Goal: Task Accomplishment & Management: Complete application form

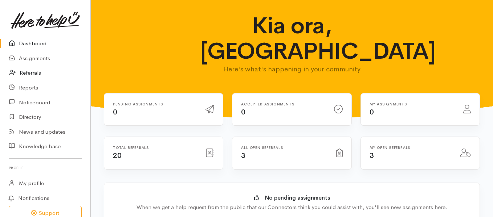
click at [28, 71] on link "Referrals" at bounding box center [45, 73] width 90 height 15
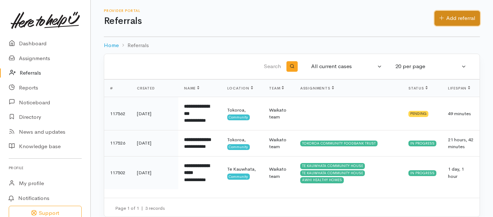
click at [462, 18] on link "Add referral" at bounding box center [457, 18] width 45 height 15
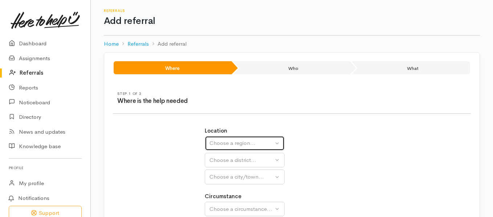
click at [253, 143] on div "Choose a region..." at bounding box center [241, 143] width 64 height 8
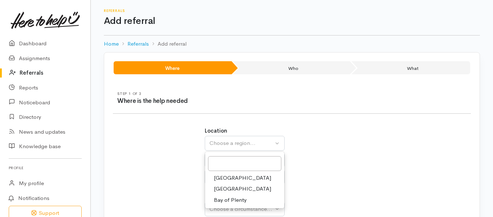
click at [236, 188] on link "Waikato" at bounding box center [244, 189] width 79 height 11
select select "3"
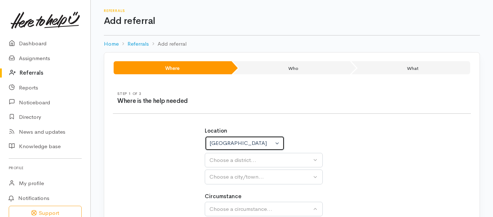
select select
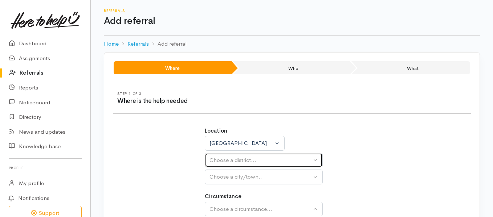
click at [266, 157] on div "Choose a district..." at bounding box center [260, 160] width 102 height 8
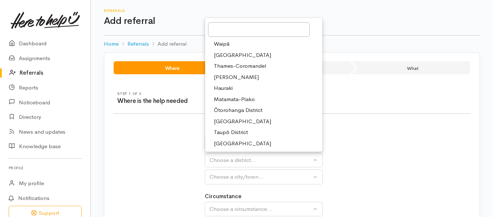
click at [233, 78] on span "Hamilton" at bounding box center [236, 77] width 45 height 8
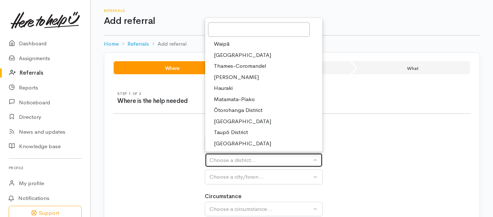
select select "4"
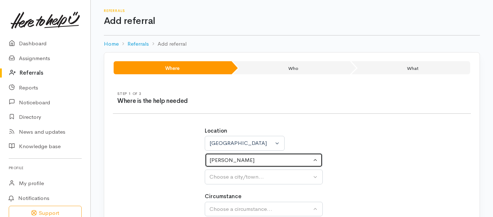
select select
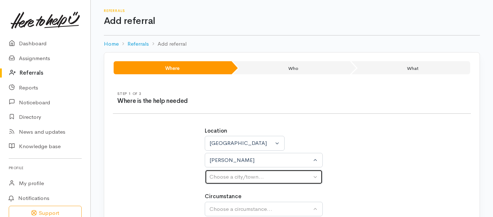
click at [231, 180] on div "Choose a city/town..." at bounding box center [260, 177] width 102 height 8
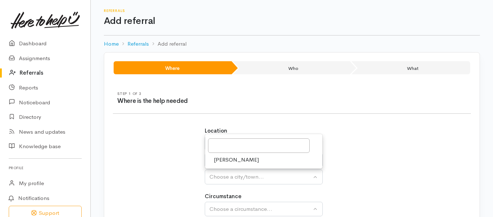
click at [246, 160] on link "Hamilton" at bounding box center [263, 160] width 117 height 11
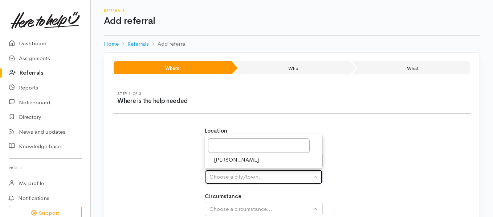
select select "1"
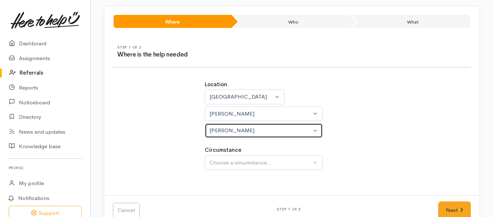
scroll to position [64, 0]
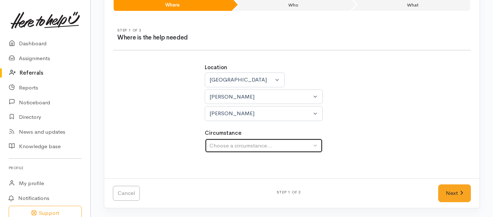
click at [287, 139] on button "Choose a circumstance..." at bounding box center [264, 146] width 118 height 15
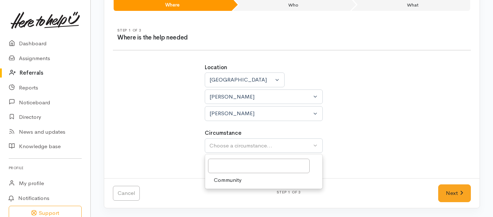
click at [242, 183] on link "Community" at bounding box center [263, 180] width 117 height 11
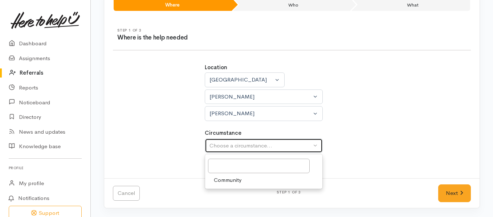
select select "2"
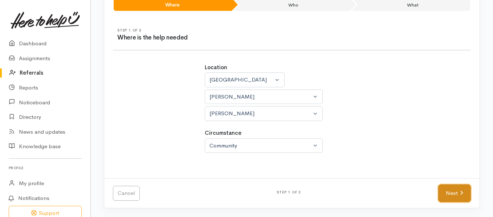
click at [456, 189] on link "Next" at bounding box center [454, 194] width 33 height 18
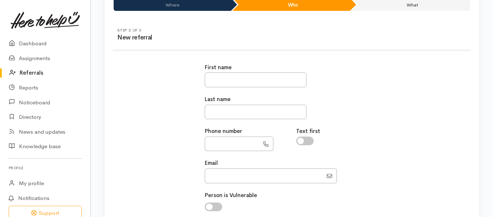
click at [253, 88] on div "First name Last name Phone number Text first Email" at bounding box center [291, 169] width 183 height 228
click at [254, 82] on input "text" at bounding box center [256, 80] width 102 height 15
type input "******"
click at [245, 113] on input "text" at bounding box center [256, 112] width 102 height 15
type input "********"
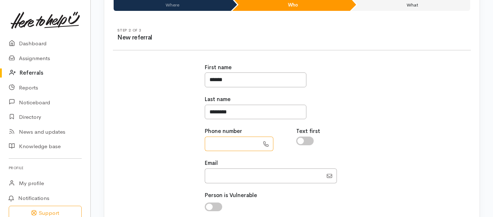
click at [247, 147] on input "text" at bounding box center [232, 144] width 54 height 15
click at [248, 141] on input "text" at bounding box center [232, 144] width 54 height 15
type input "**********"
click at [309, 141] on input "checkbox" at bounding box center [304, 141] width 17 height 9
checkbox input "true"
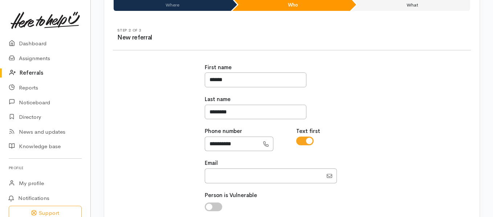
click at [220, 208] on input "checkbox" at bounding box center [213, 207] width 17 height 9
checkbox input "true"
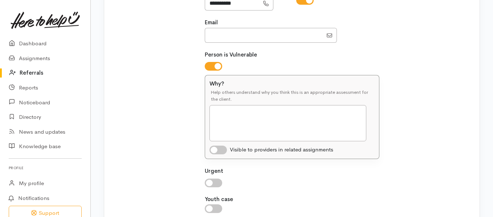
scroll to position [265, 0]
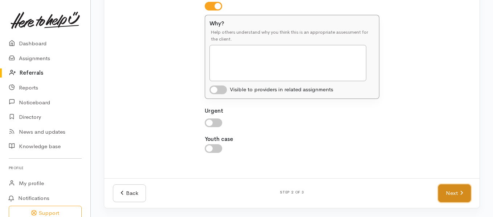
click at [447, 194] on link "Next" at bounding box center [454, 194] width 33 height 18
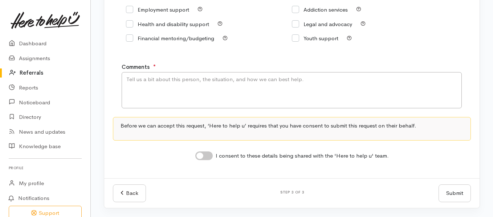
scroll to position [125, 0]
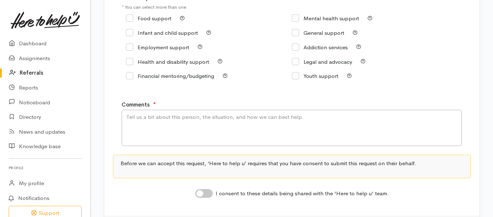
click at [123, 21] on div "Food support Mental health support" at bounding box center [292, 51] width 341 height 81
click at [130, 19] on input "Food support" at bounding box center [148, 18] width 45 height 5
checkbox input "true"
click at [188, 127] on textarea "Comments" at bounding box center [292, 128] width 340 height 36
drag, startPoint x: 188, startPoint y: 127, endPoint x: 203, endPoint y: 118, distance: 16.9
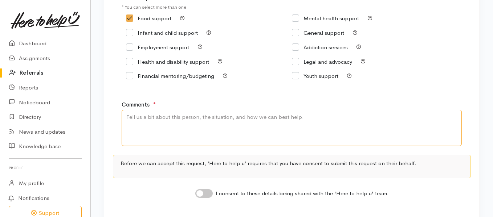
click at [203, 118] on textarea "Comments" at bounding box center [292, 128] width 340 height 36
type textarea "Have had a recent discharge from hospital with there child and are in need of k…"
click at [206, 192] on input "I consent to these details being shared with the 'Here to help u' team." at bounding box center [203, 193] width 17 height 9
checkbox input "true"
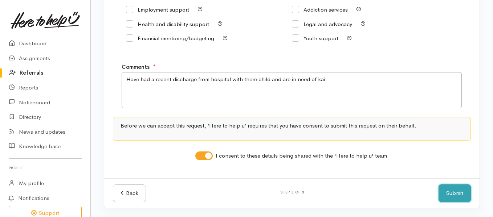
click at [445, 193] on button "Submit" at bounding box center [455, 194] width 32 height 18
